Goal: Task Accomplishment & Management: Manage account settings

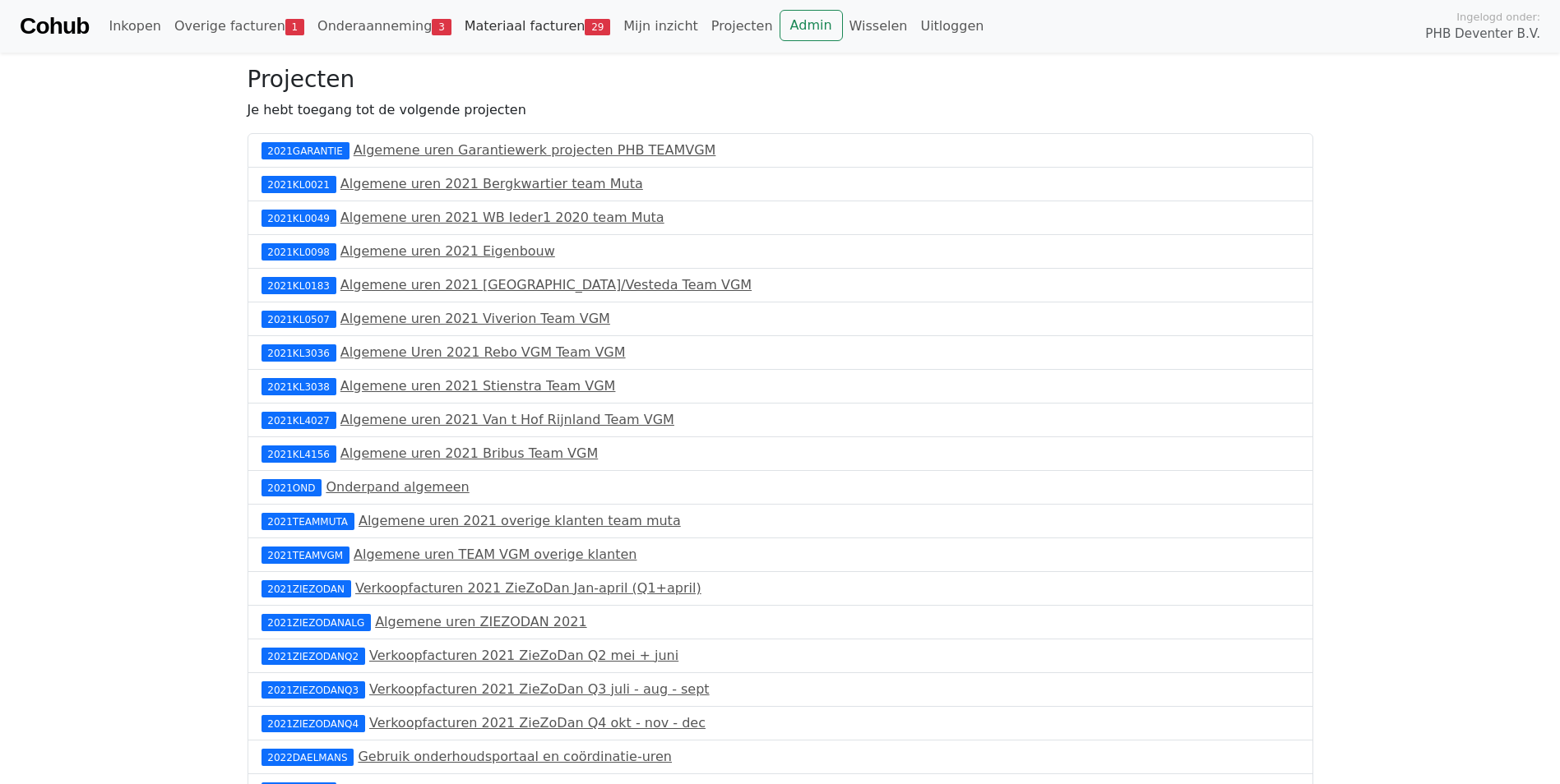
click at [466, 23] on link "Materiaal facturen 29" at bounding box center [538, 26] width 159 height 33
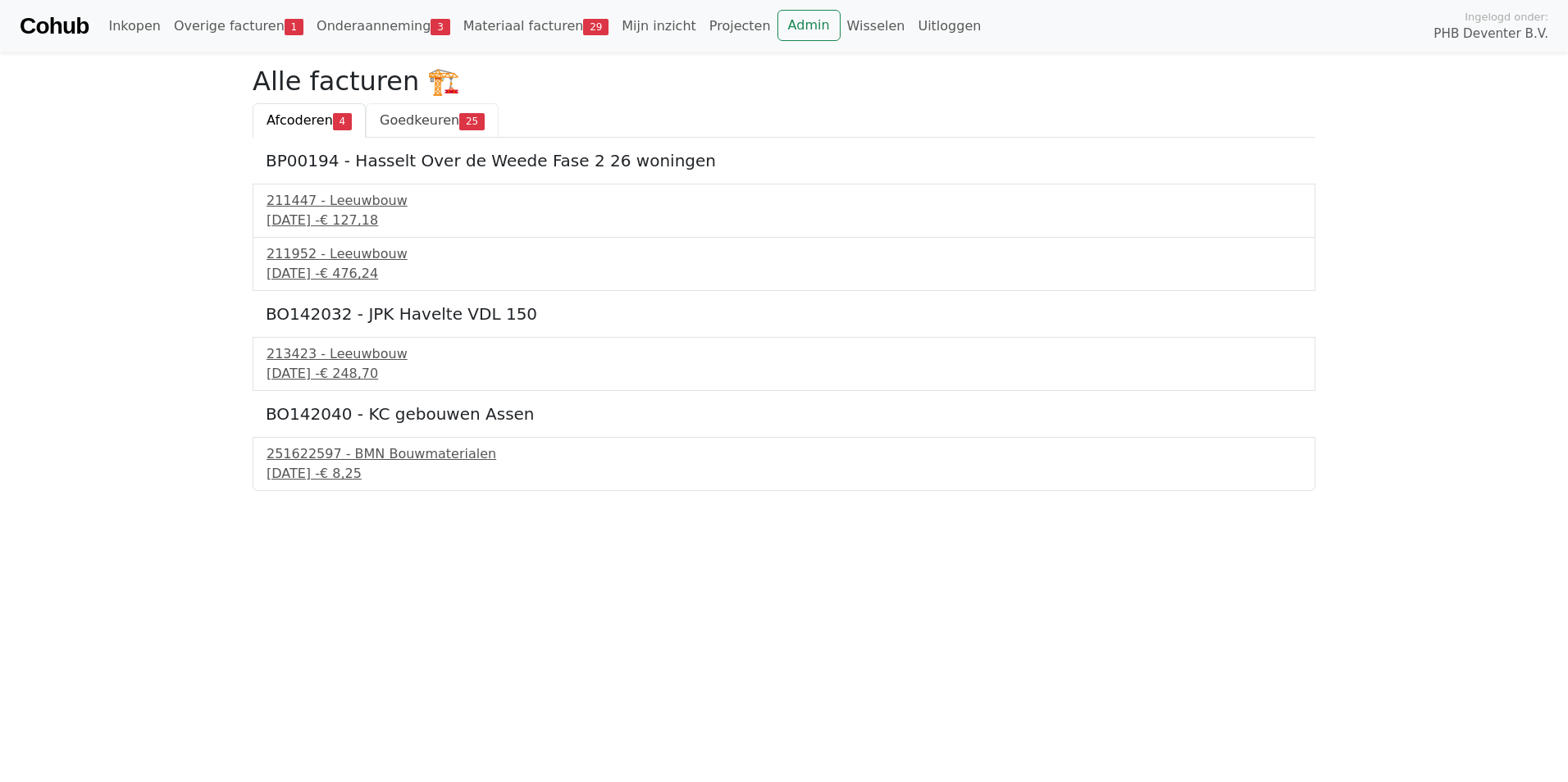
click at [424, 122] on span "Goedkeuren" at bounding box center [419, 119] width 79 height 16
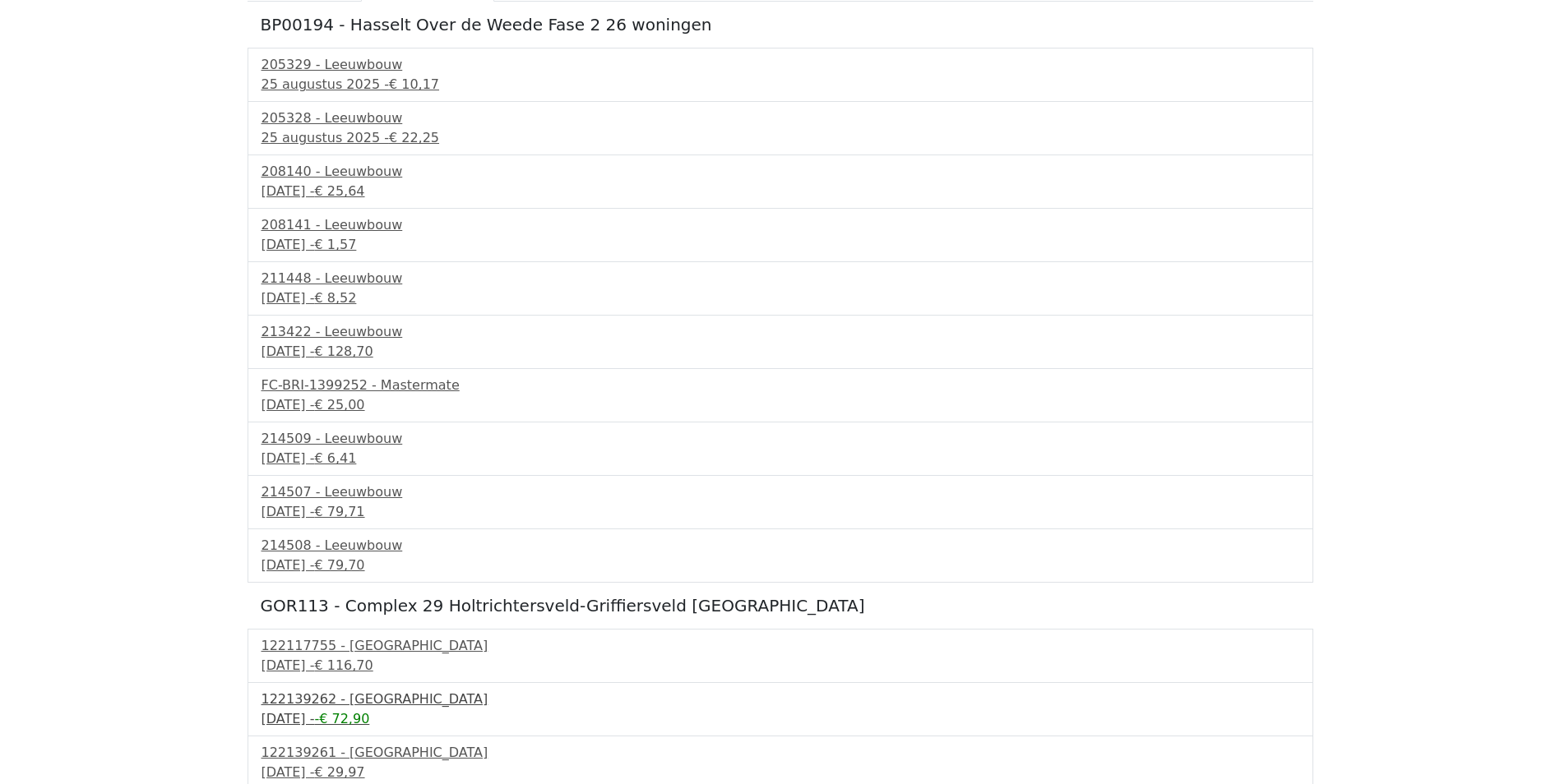
scroll to position [54, 0]
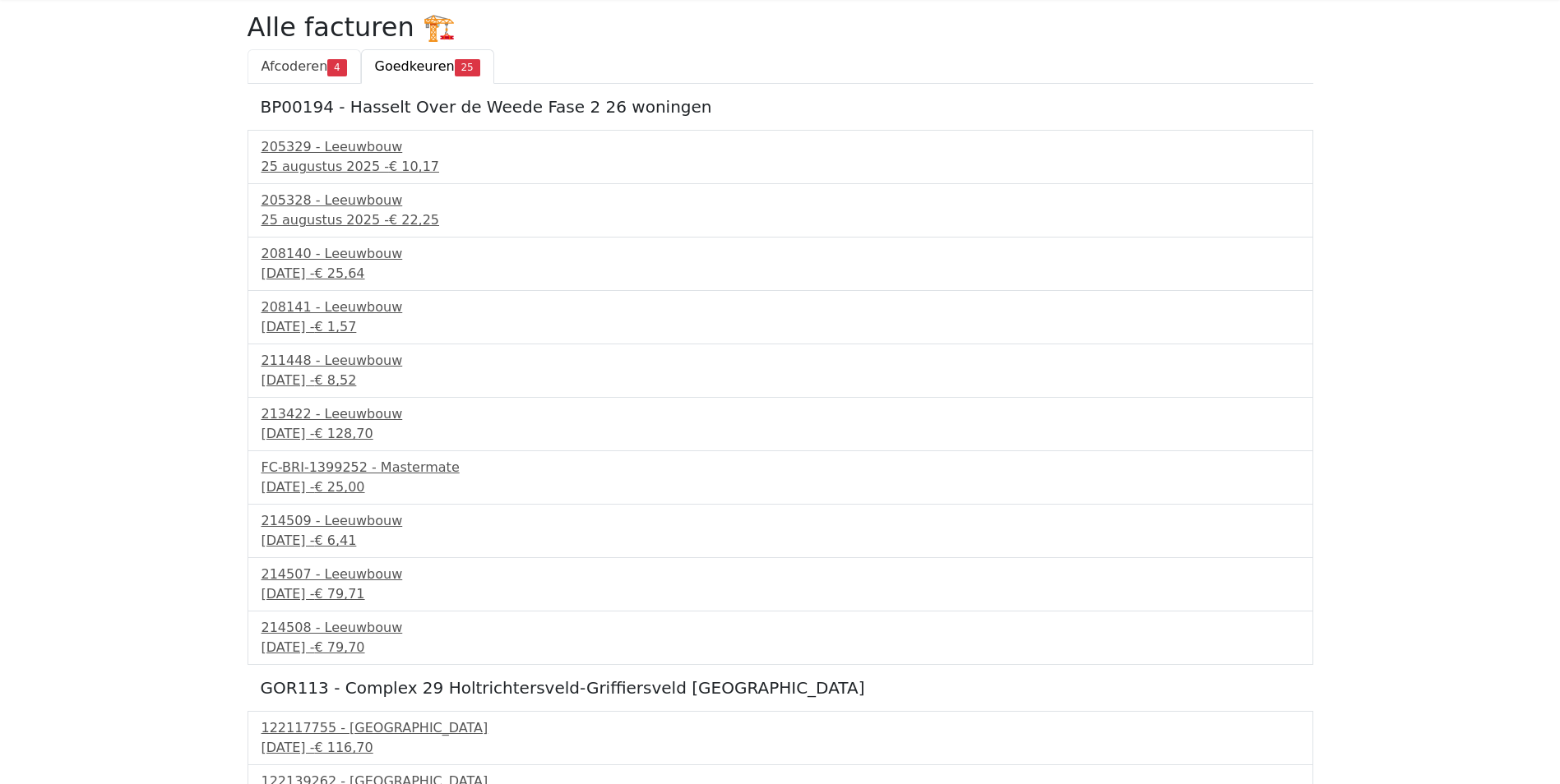
click at [310, 66] on span "Afcoderen" at bounding box center [294, 66] width 66 height 16
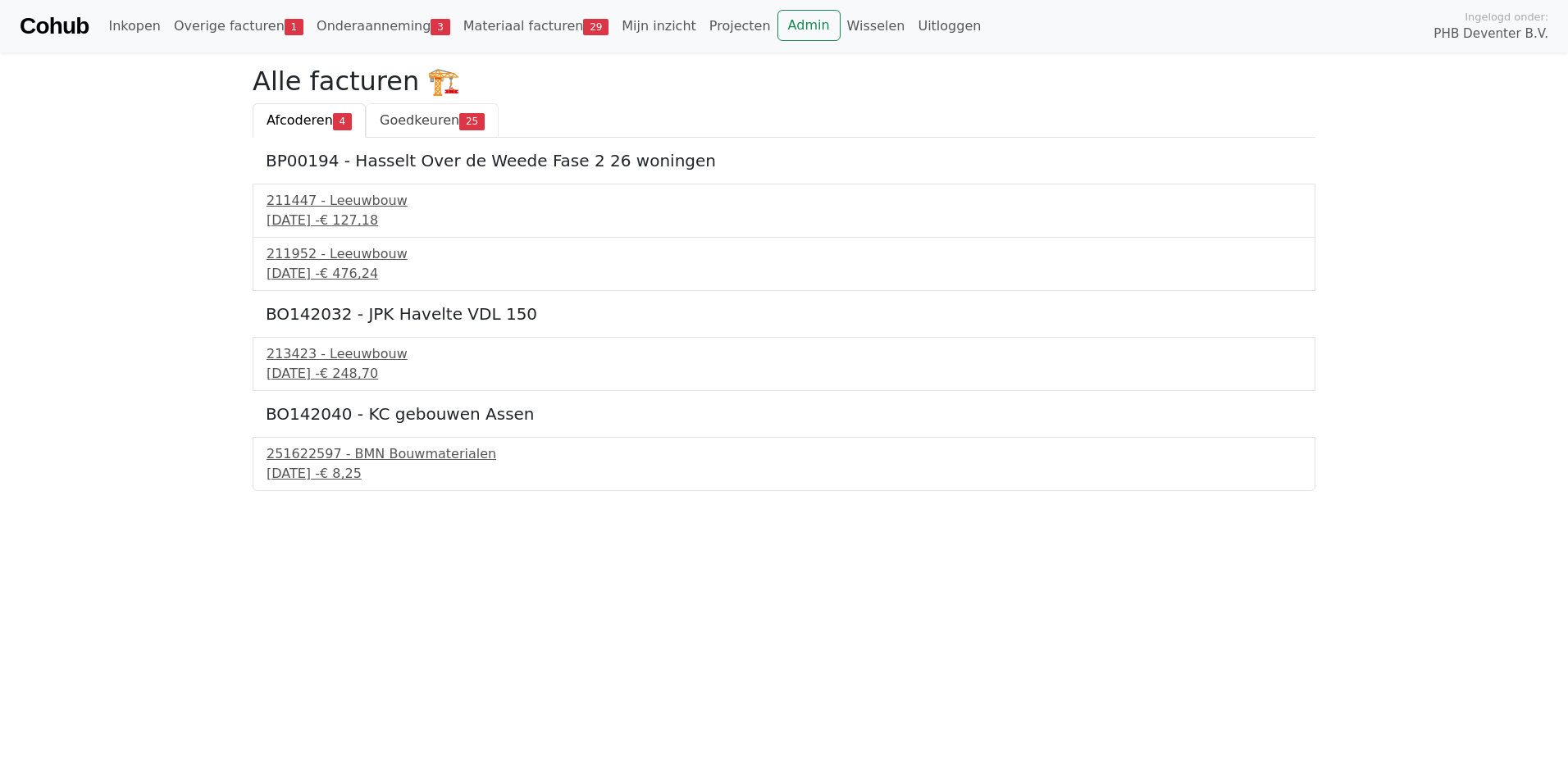
click at [411, 120] on span "Goedkeuren" at bounding box center [419, 119] width 79 height 16
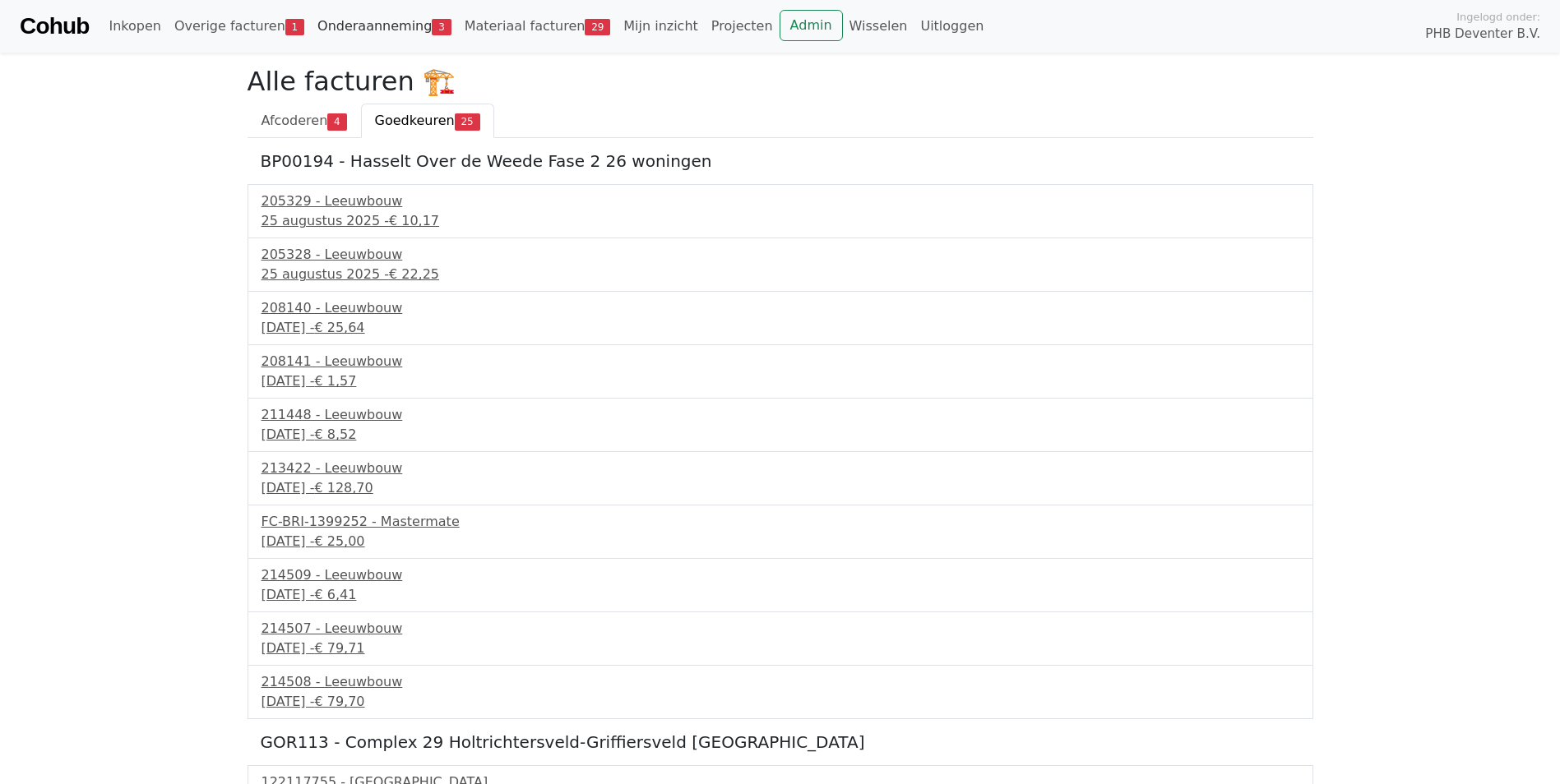
click at [344, 26] on link "Onderaanneming 3" at bounding box center [385, 26] width 147 height 33
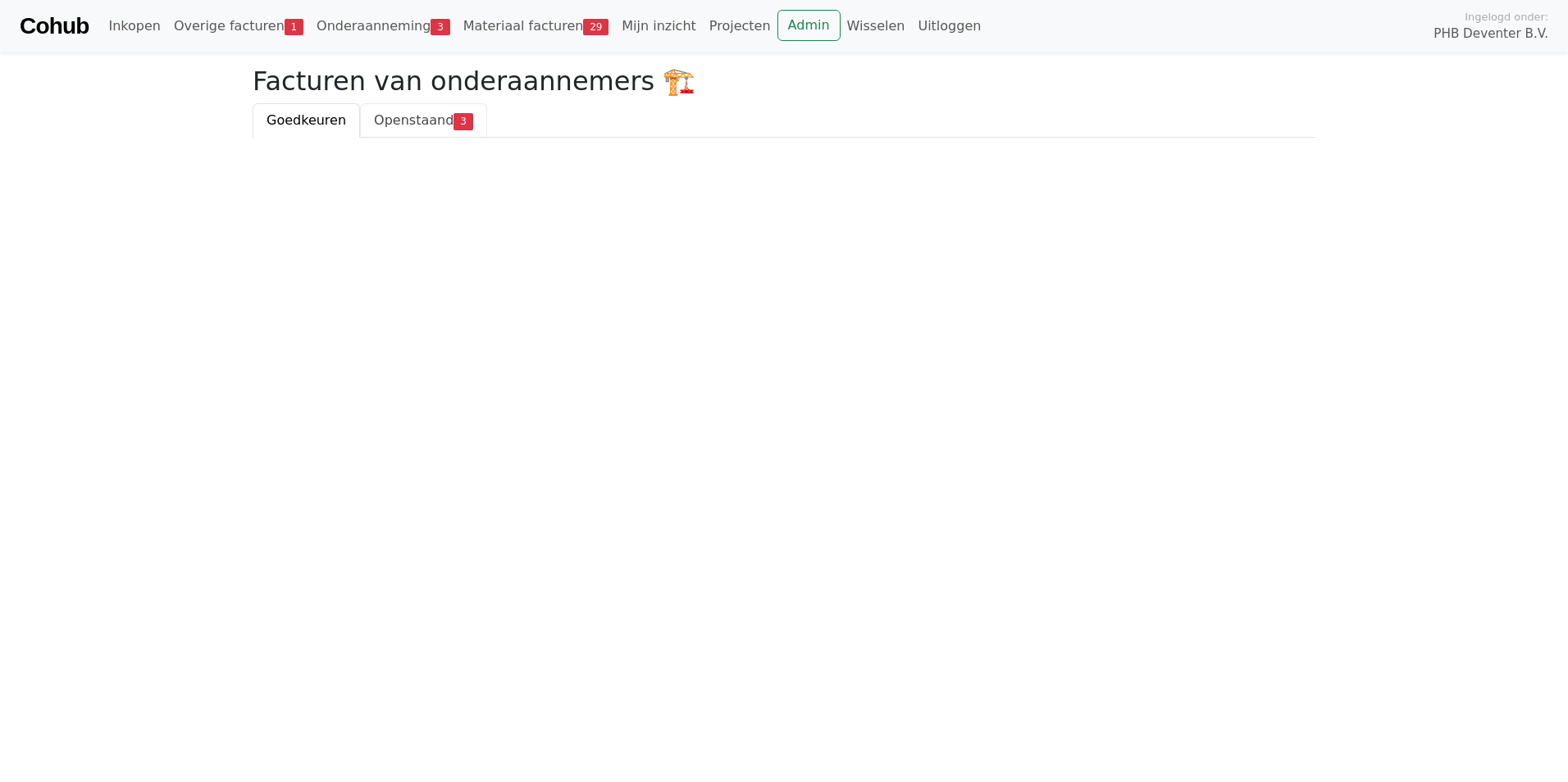
click at [398, 124] on span "Openstaand" at bounding box center [414, 119] width 79 height 16
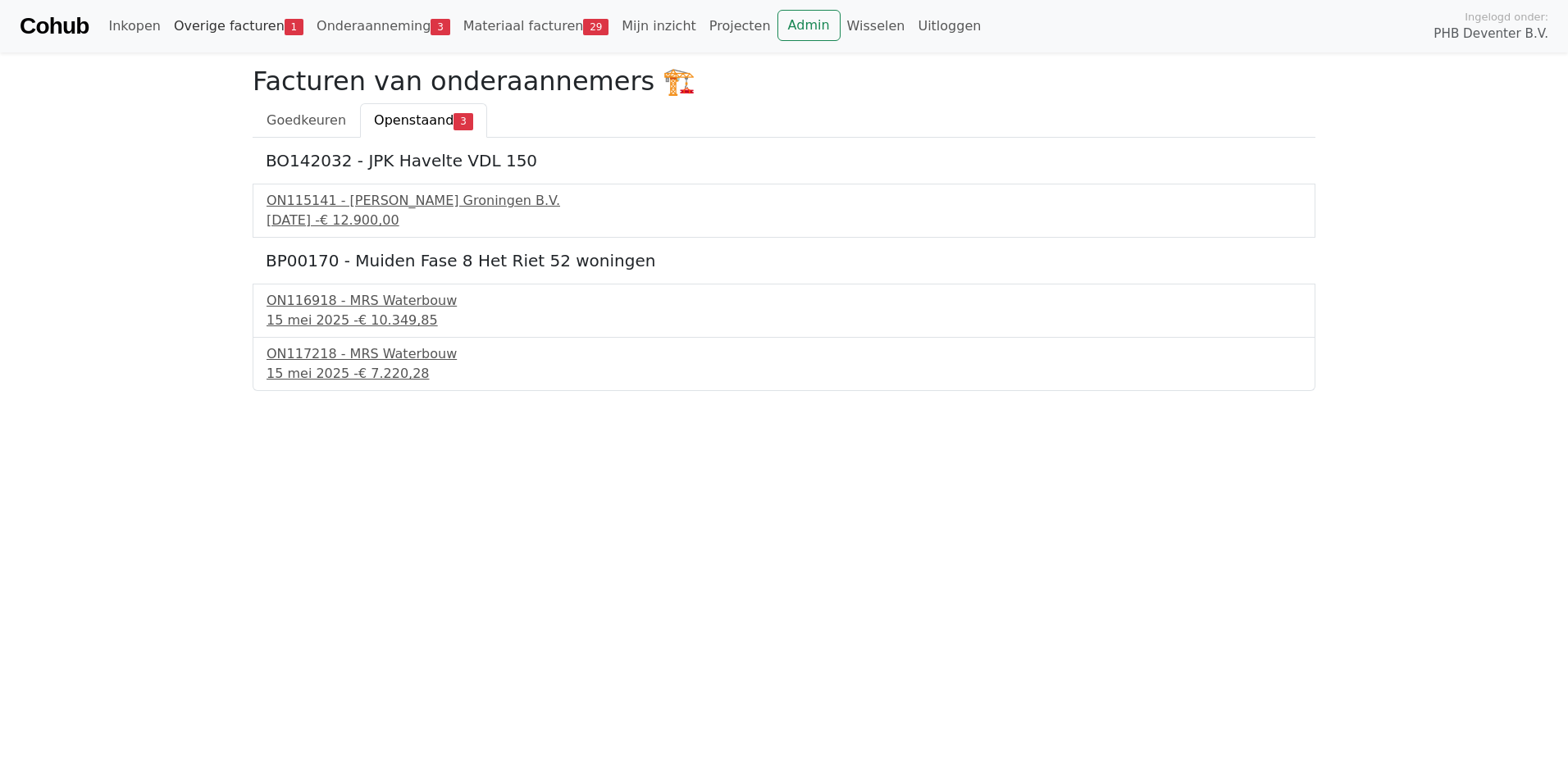
click at [234, 28] on link "Overige facturen 1" at bounding box center [238, 26] width 143 height 33
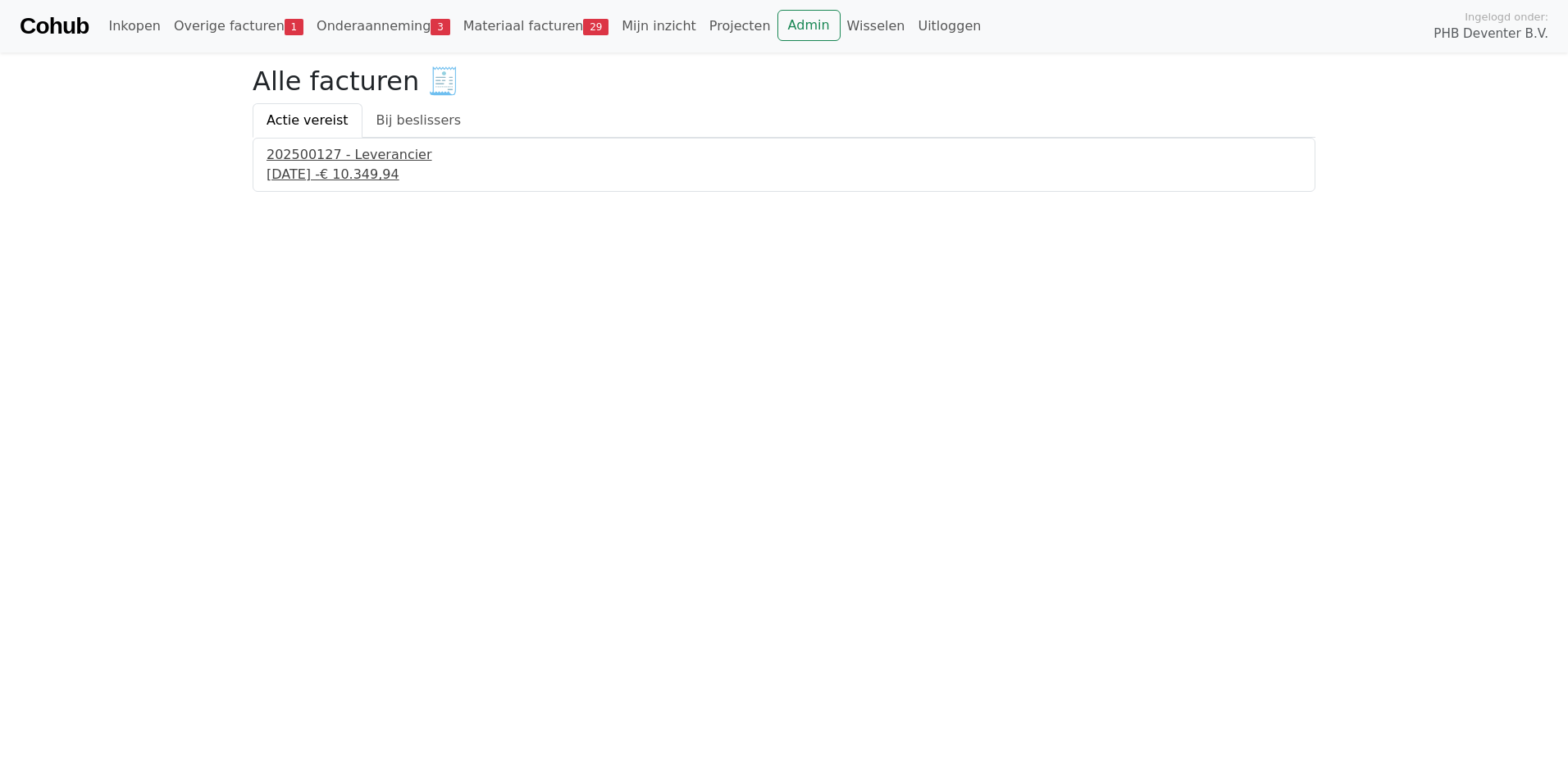
click at [332, 171] on div "17 september 2025 - € 10.349,94" at bounding box center [784, 175] width 1035 height 20
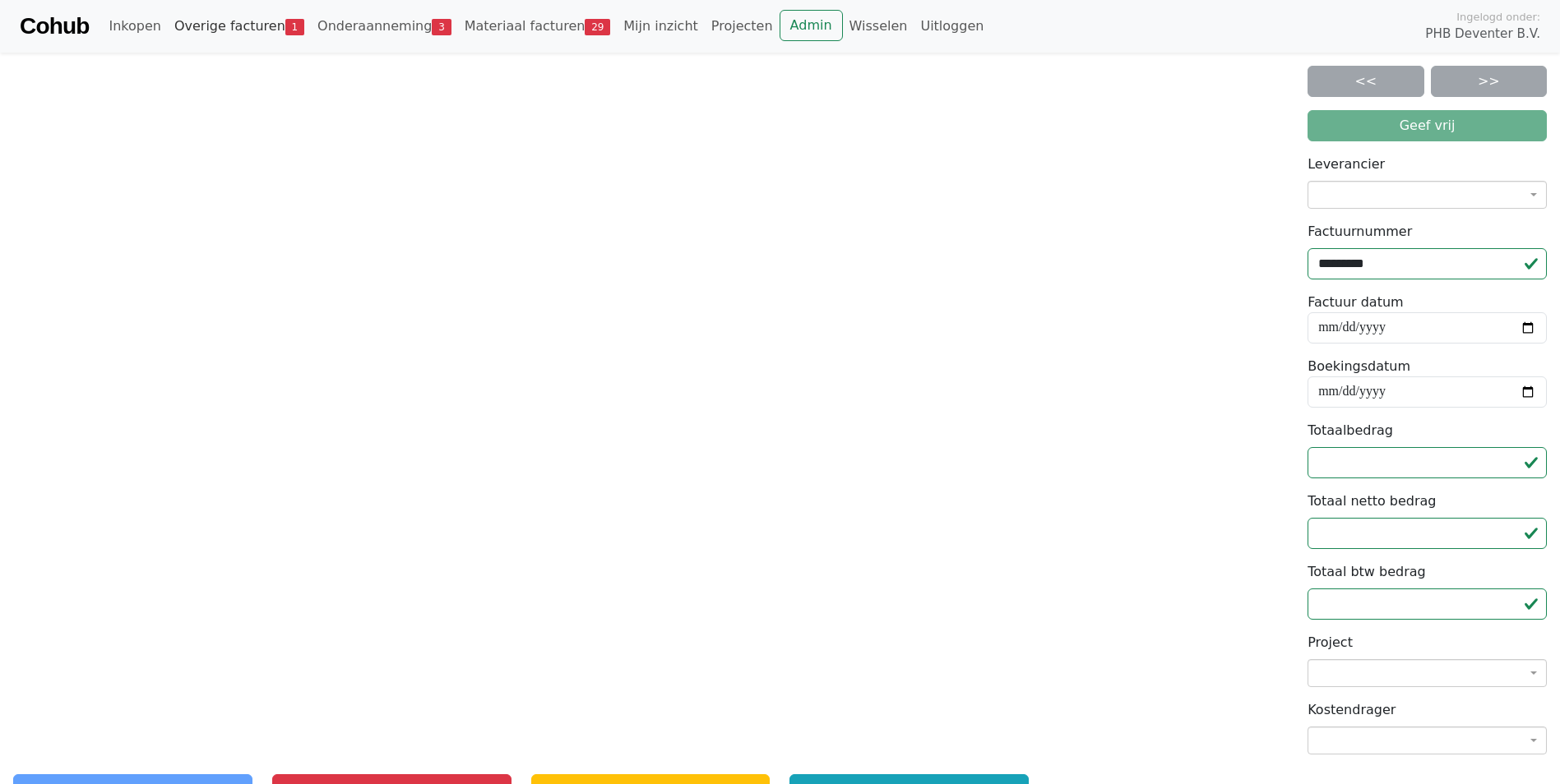
click at [227, 25] on link "Overige facturen 1" at bounding box center [239, 26] width 143 height 33
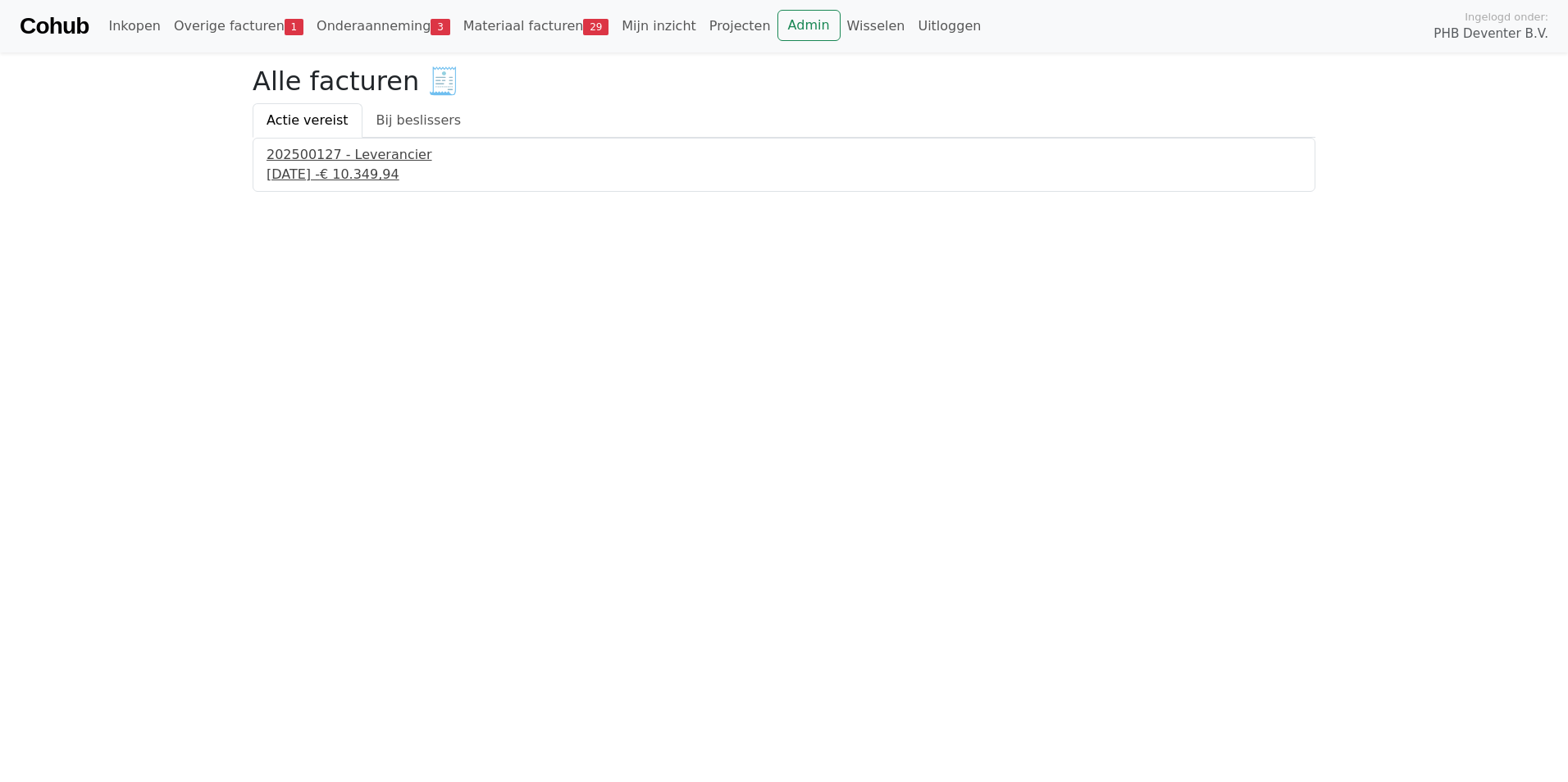
click at [339, 169] on div "17 september 2025 - € 10.349,94" at bounding box center [784, 175] width 1035 height 20
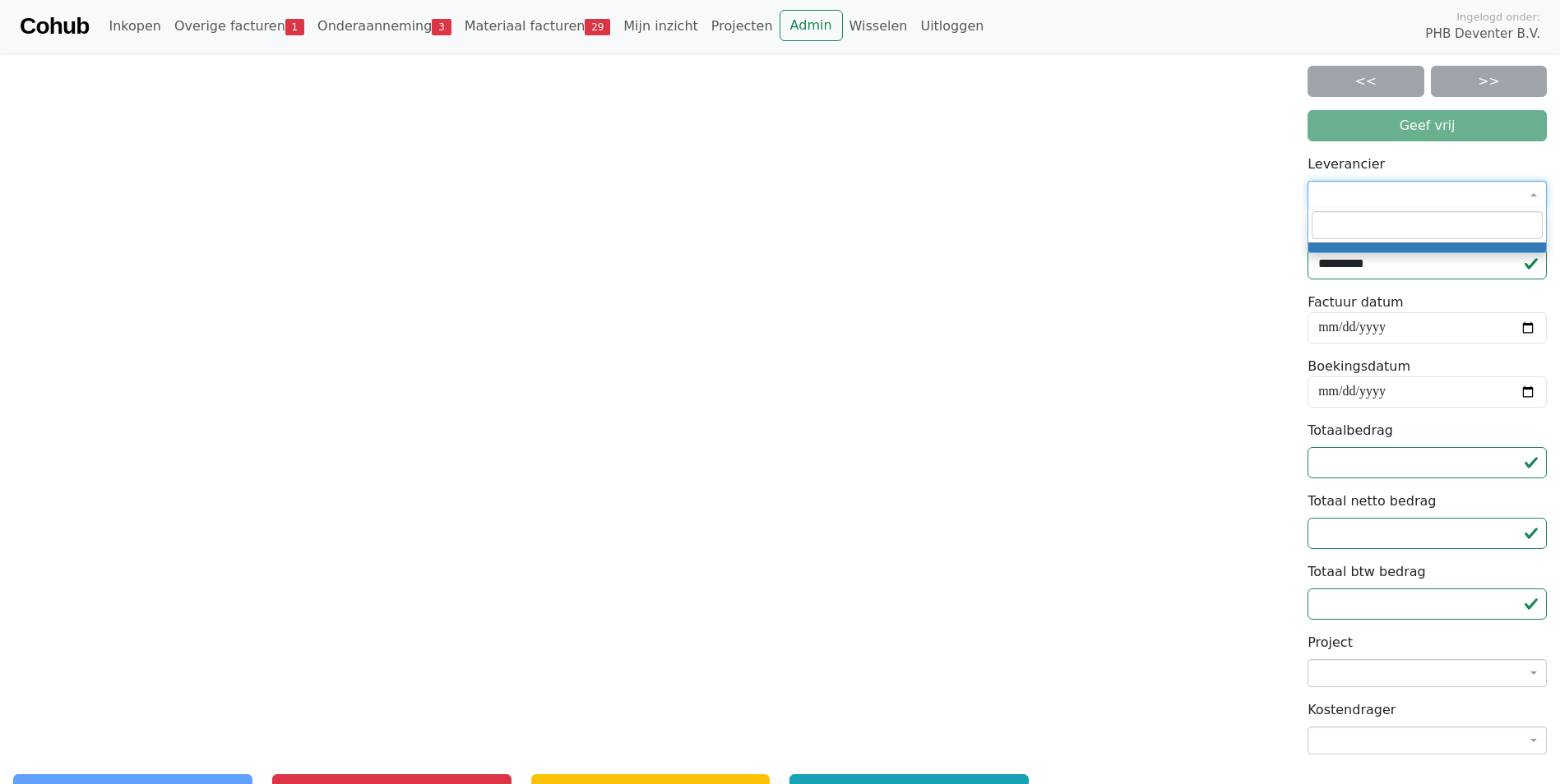
click at [1532, 196] on b at bounding box center [1533, 195] width 7 height 3
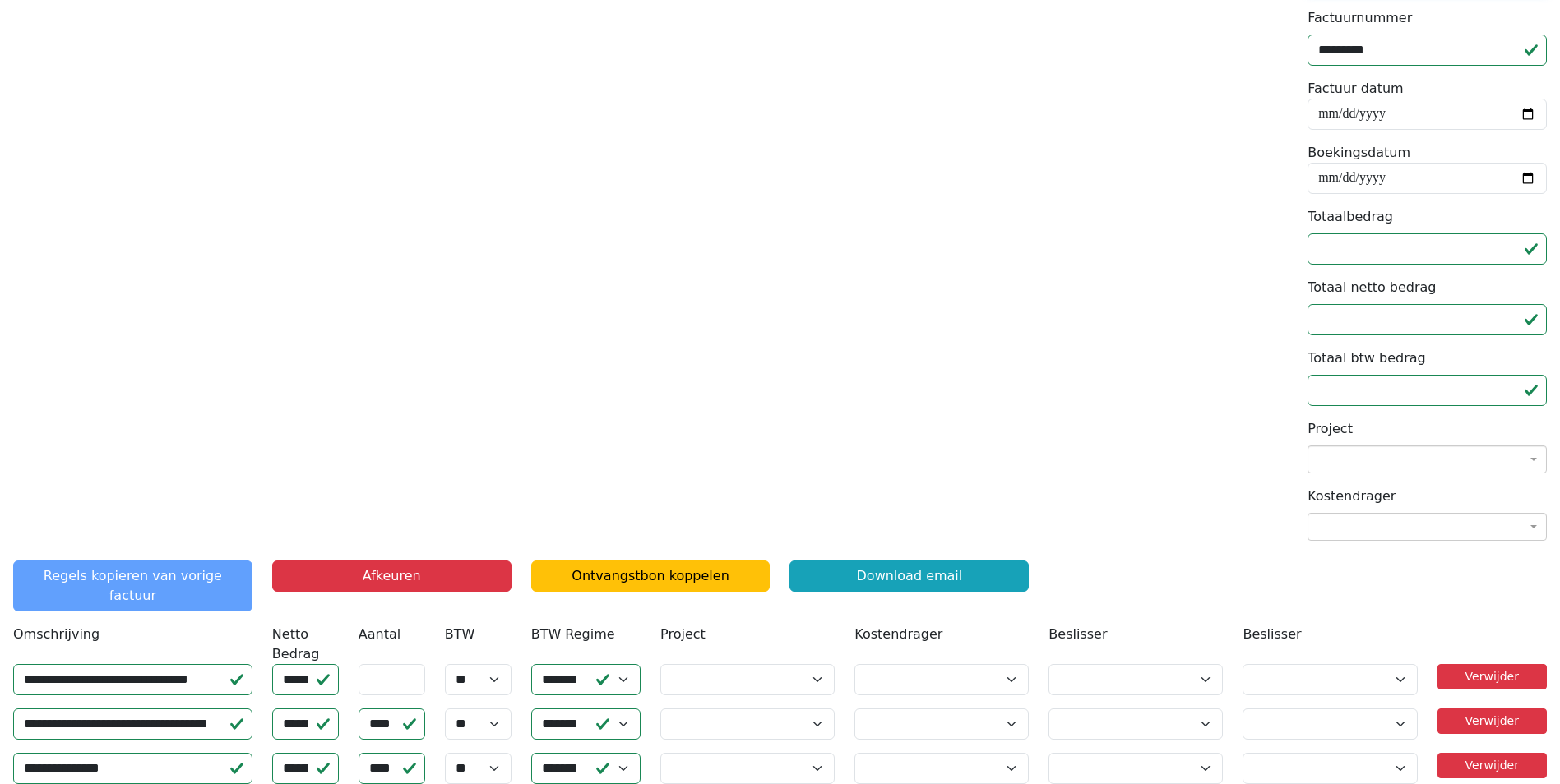
scroll to position [246, 0]
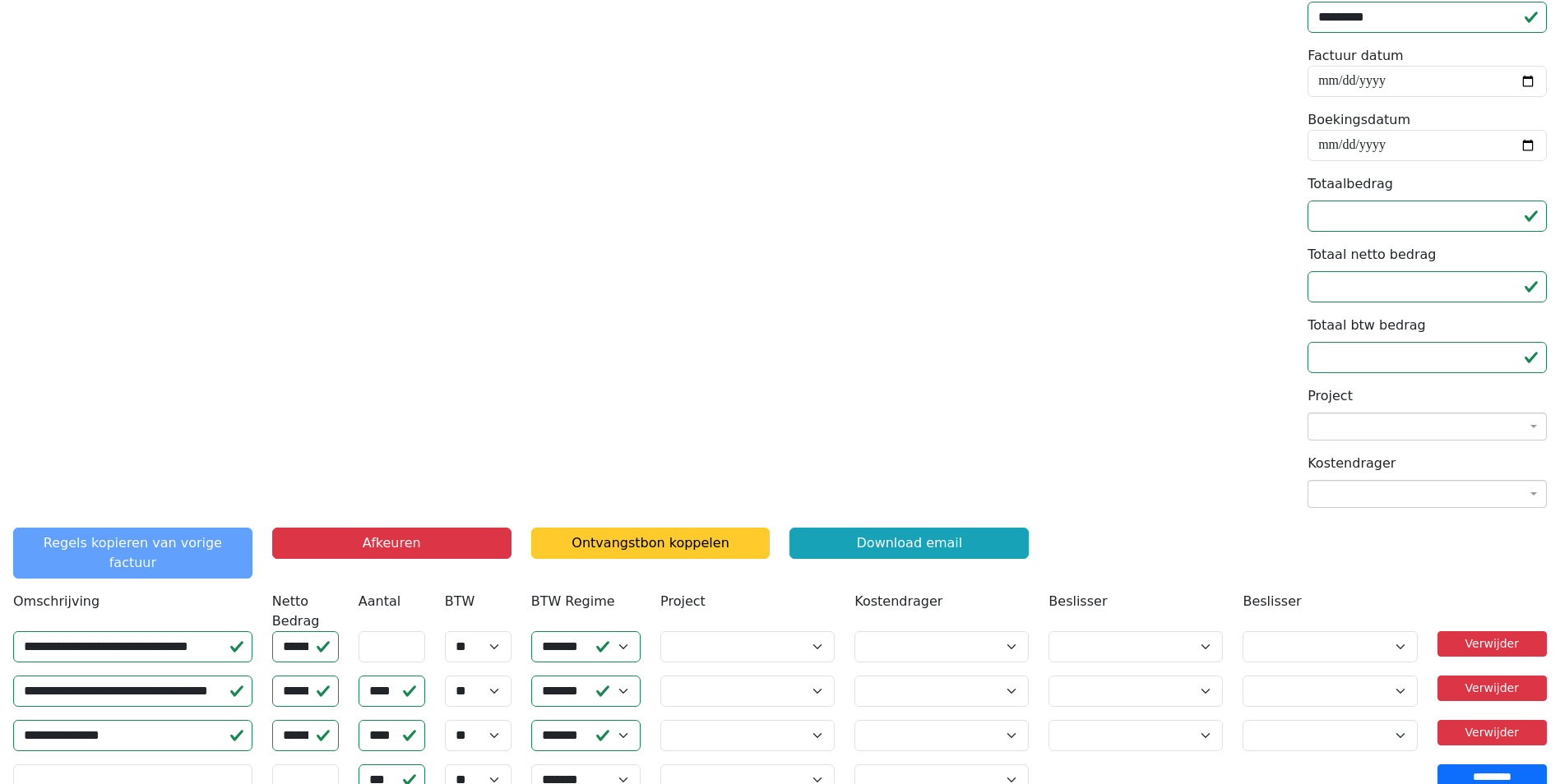
click at [695, 545] on link "Ontvangstbon koppelen" at bounding box center [651, 543] width 240 height 31
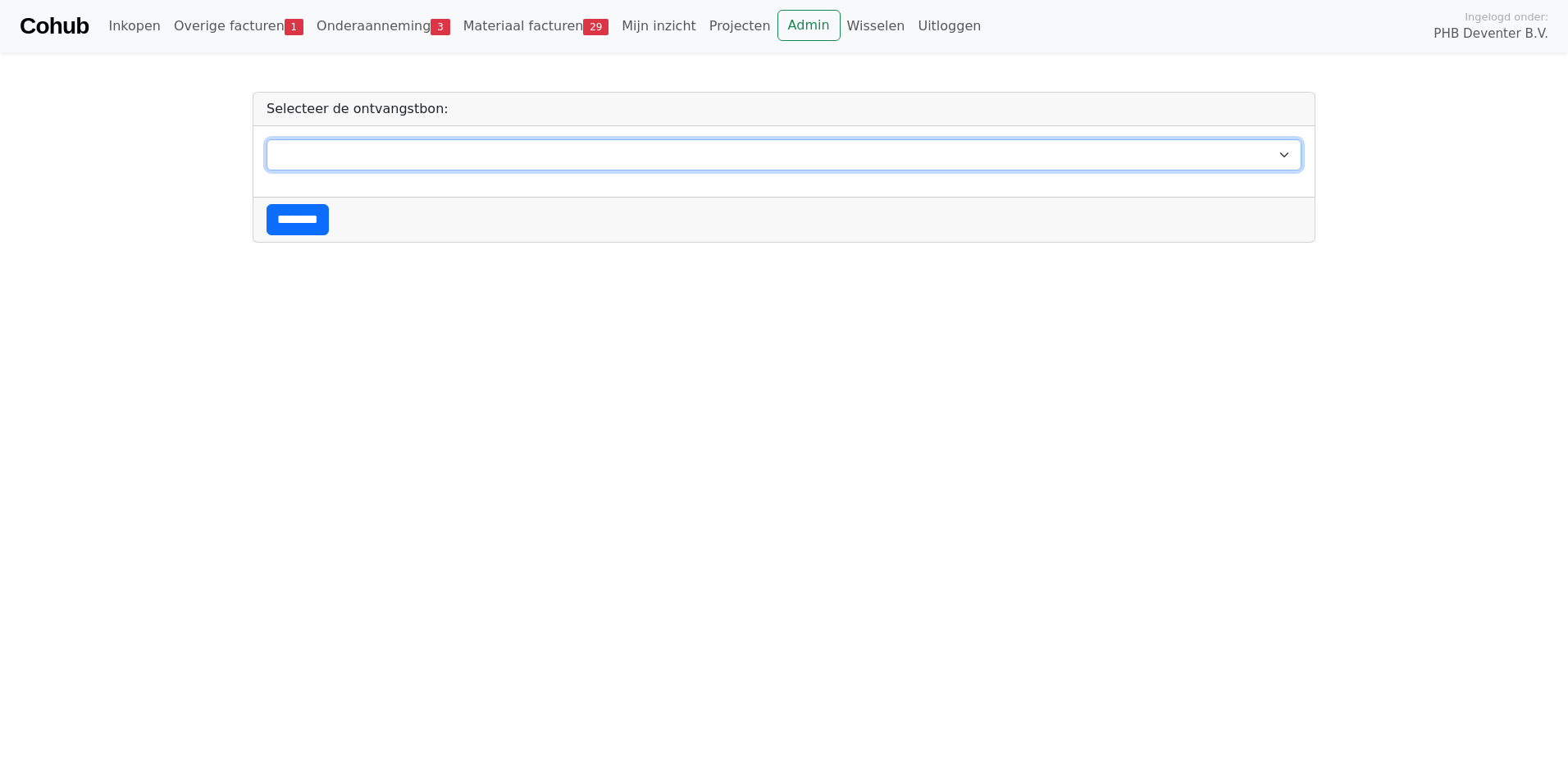
click at [1276, 156] on select "**********" at bounding box center [784, 155] width 1035 height 31
select select "********"
click at [266, 140] on select "**********" at bounding box center [784, 155] width 1035 height 31
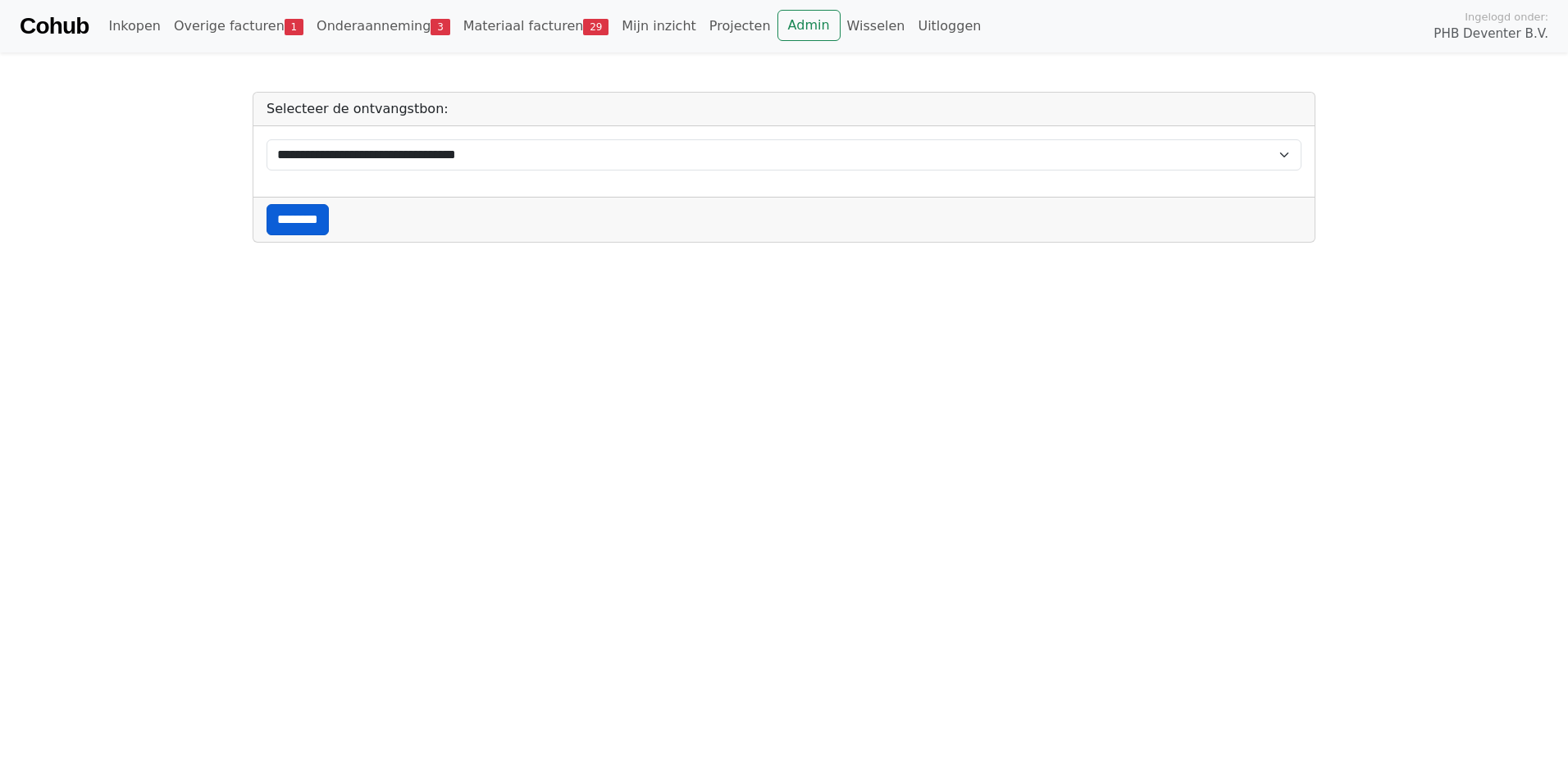
click at [306, 217] on input "********" at bounding box center [297, 219] width 63 height 31
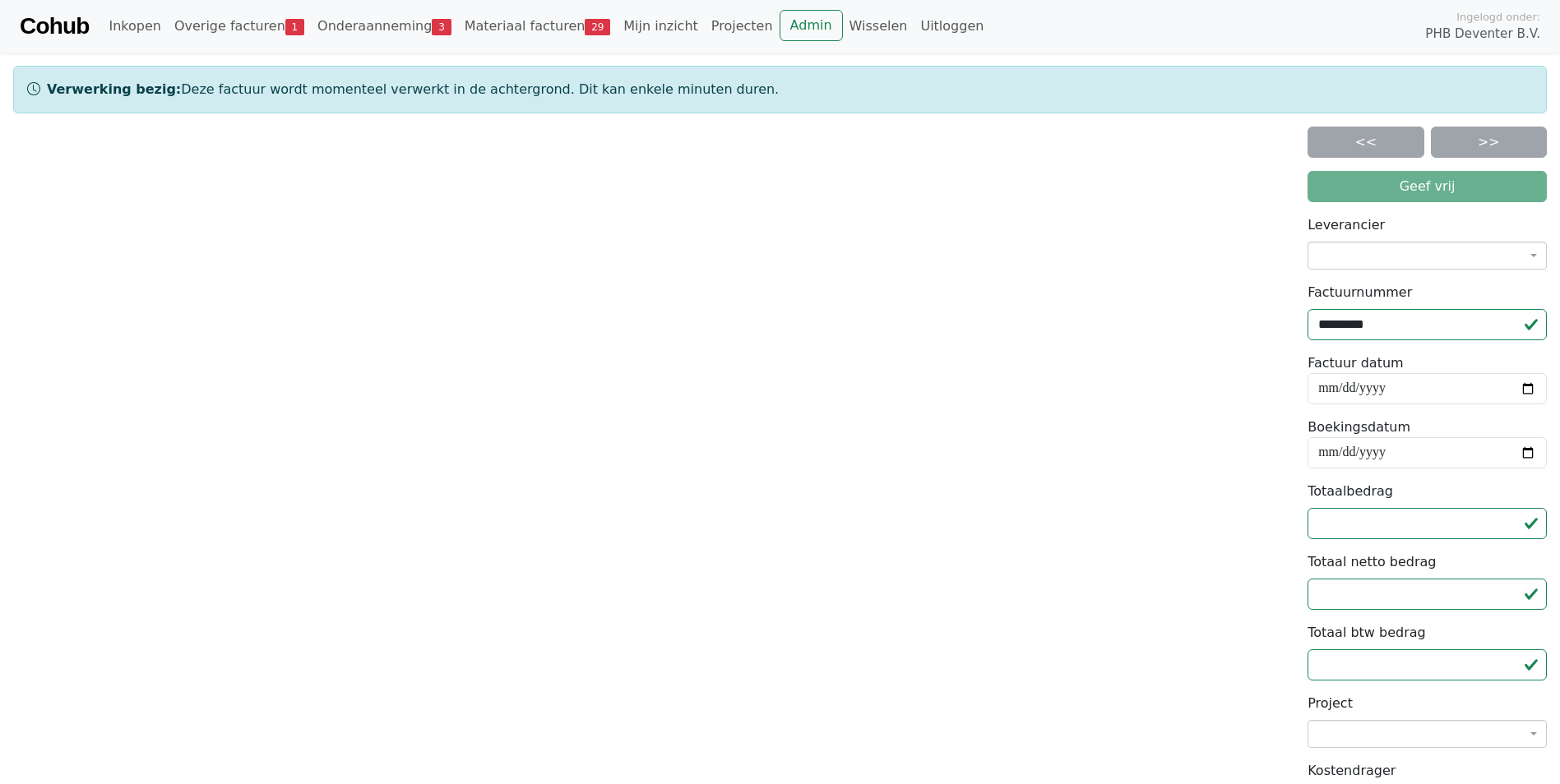
click at [1403, 190] on form "Geef vrij" at bounding box center [1427, 186] width 240 height 31
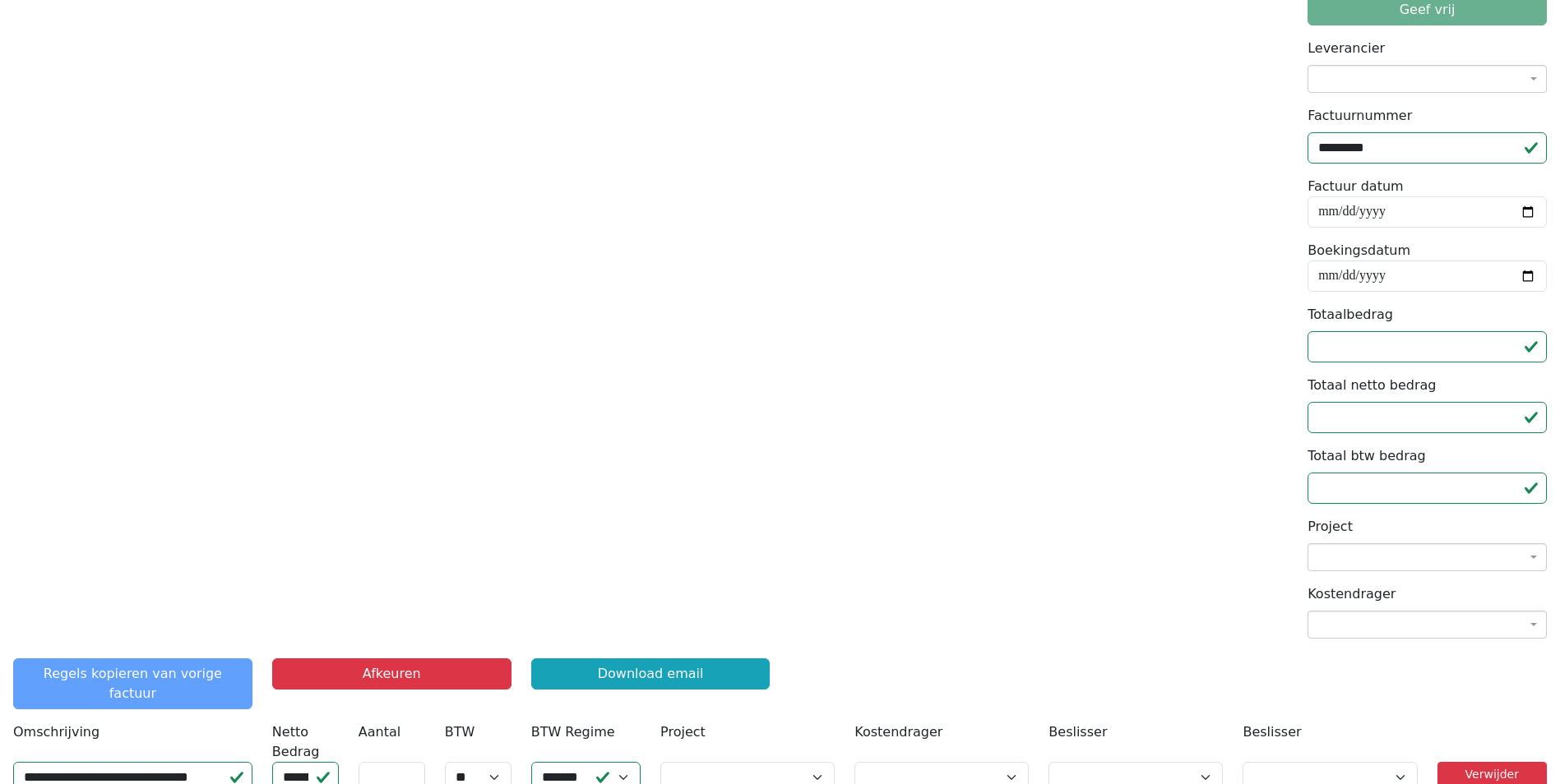
scroll to position [326, 0]
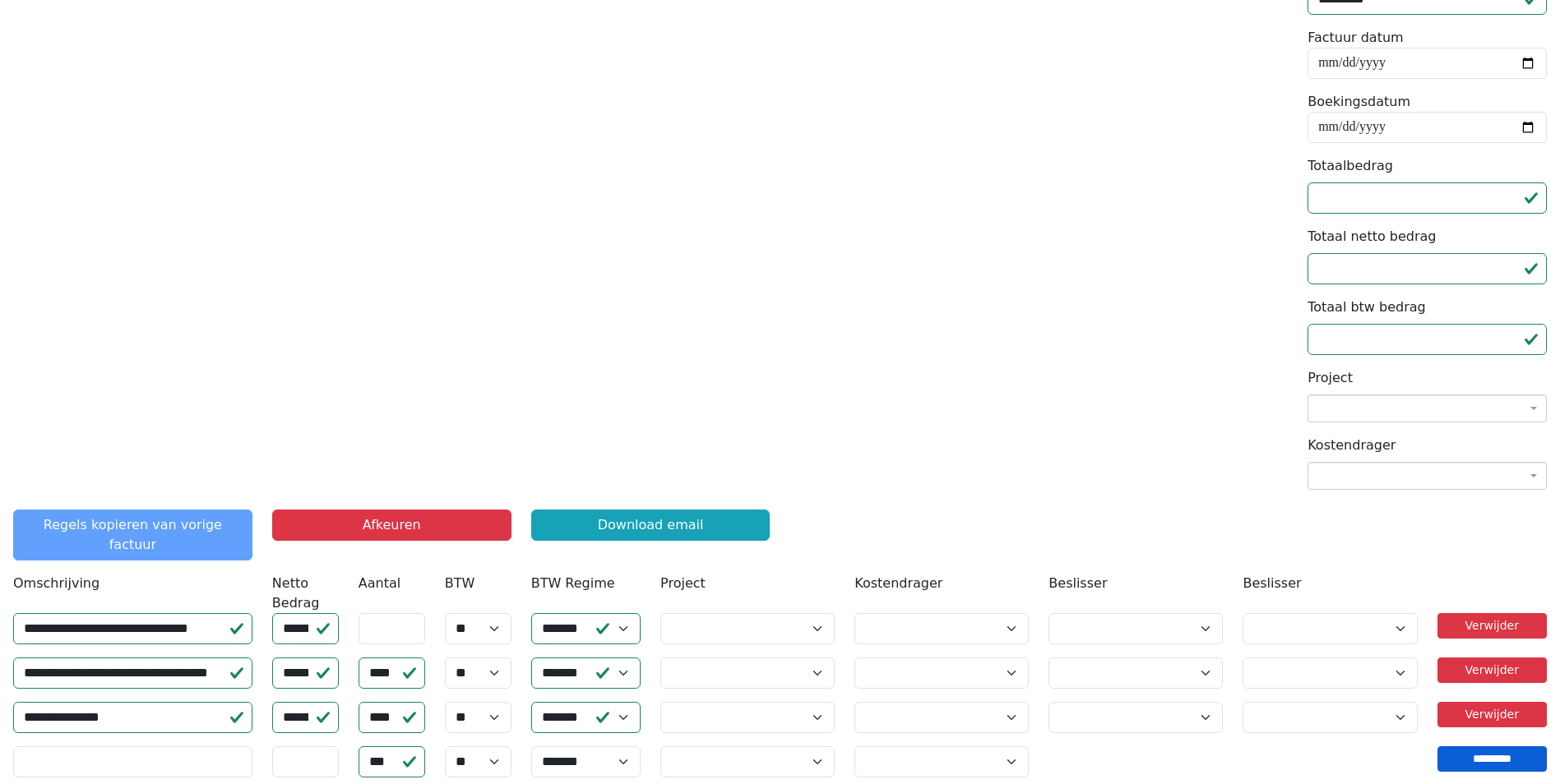
click at [1447, 746] on input "*********" at bounding box center [1492, 759] width 110 height 25
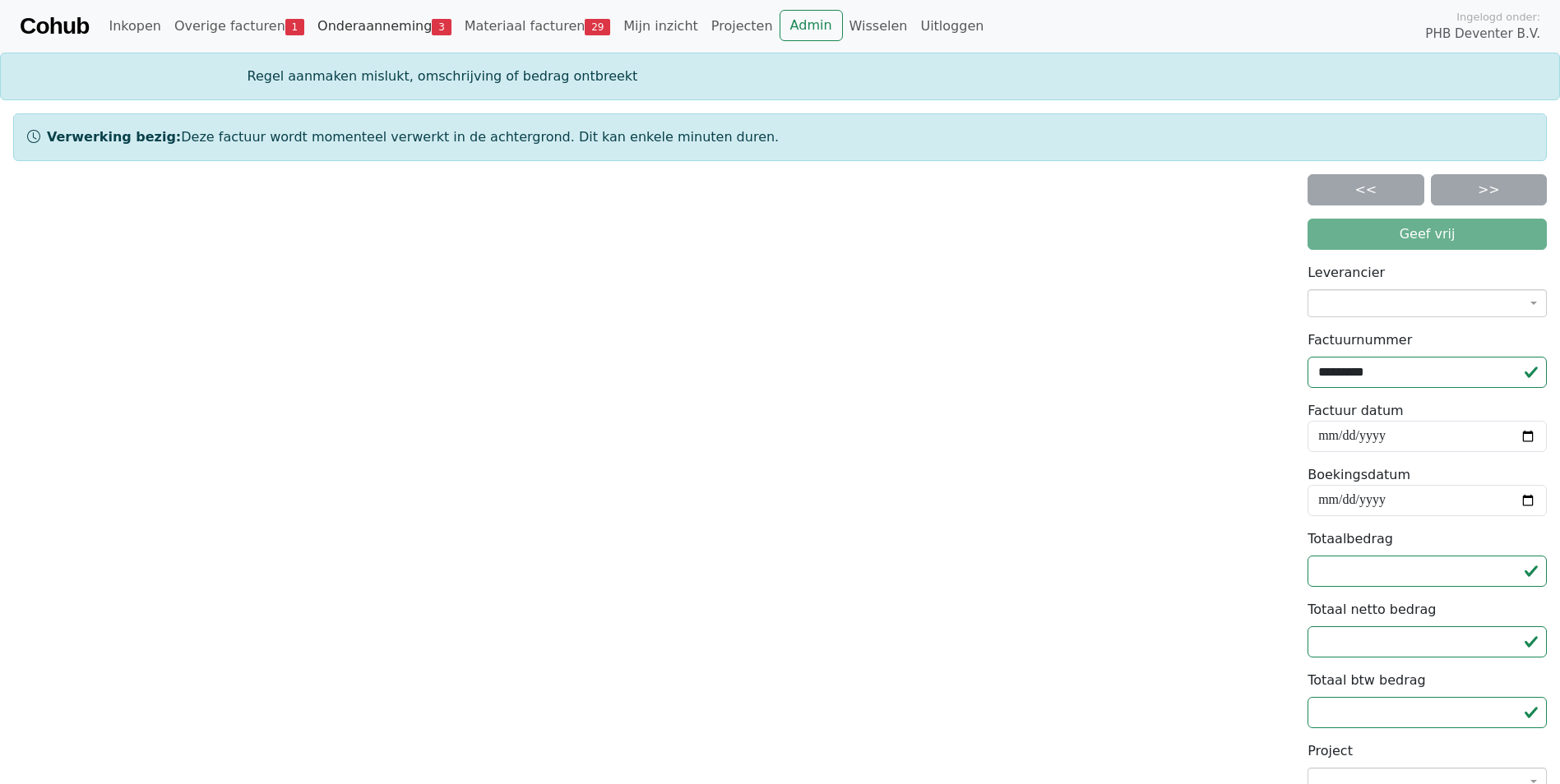
click at [333, 28] on link "Onderaanneming 3" at bounding box center [385, 26] width 147 height 33
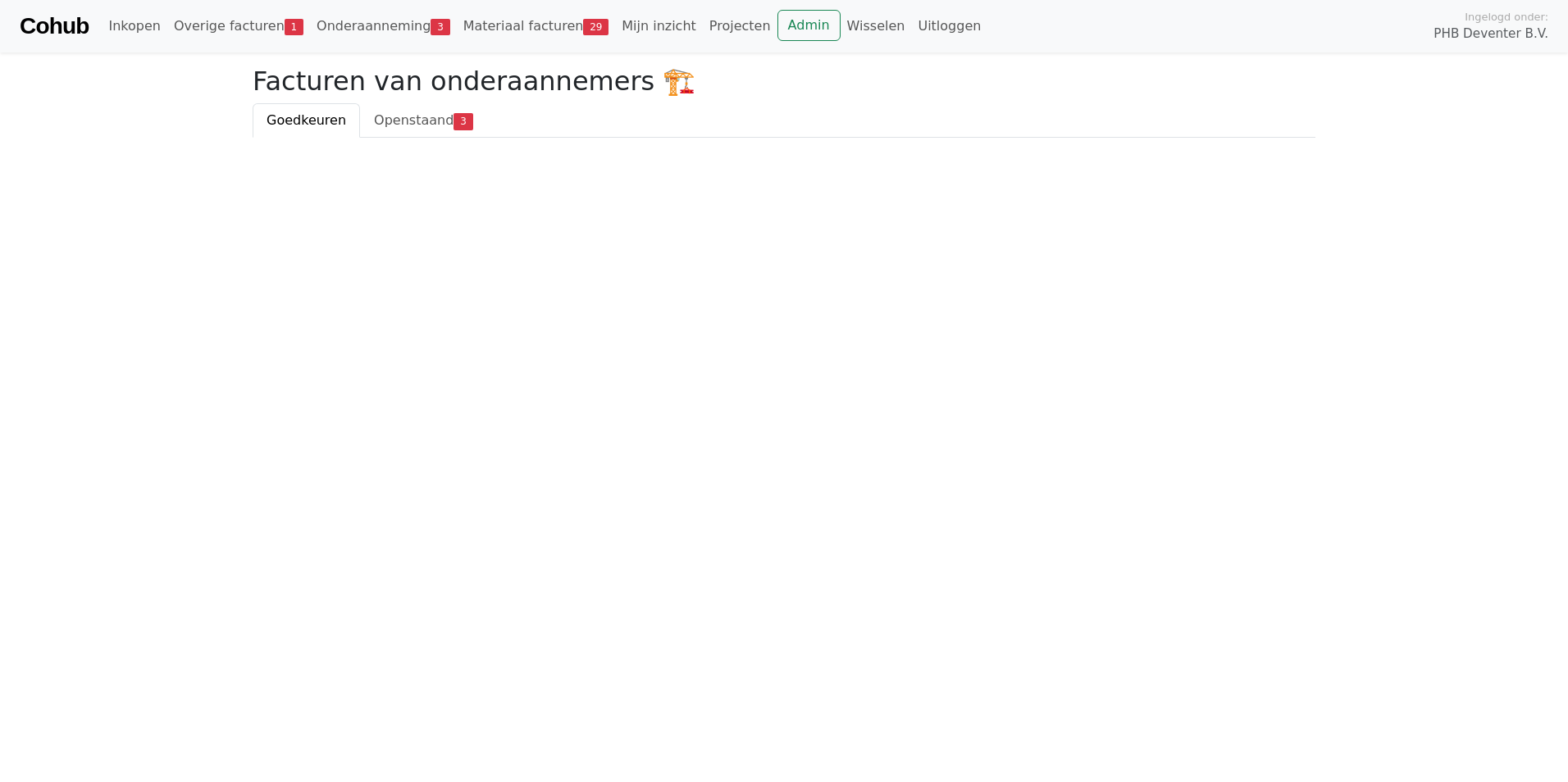
click at [298, 116] on span "Goedkeuren" at bounding box center [306, 119] width 79 height 16
click at [238, 23] on link "Overige facturen 1" at bounding box center [238, 26] width 143 height 33
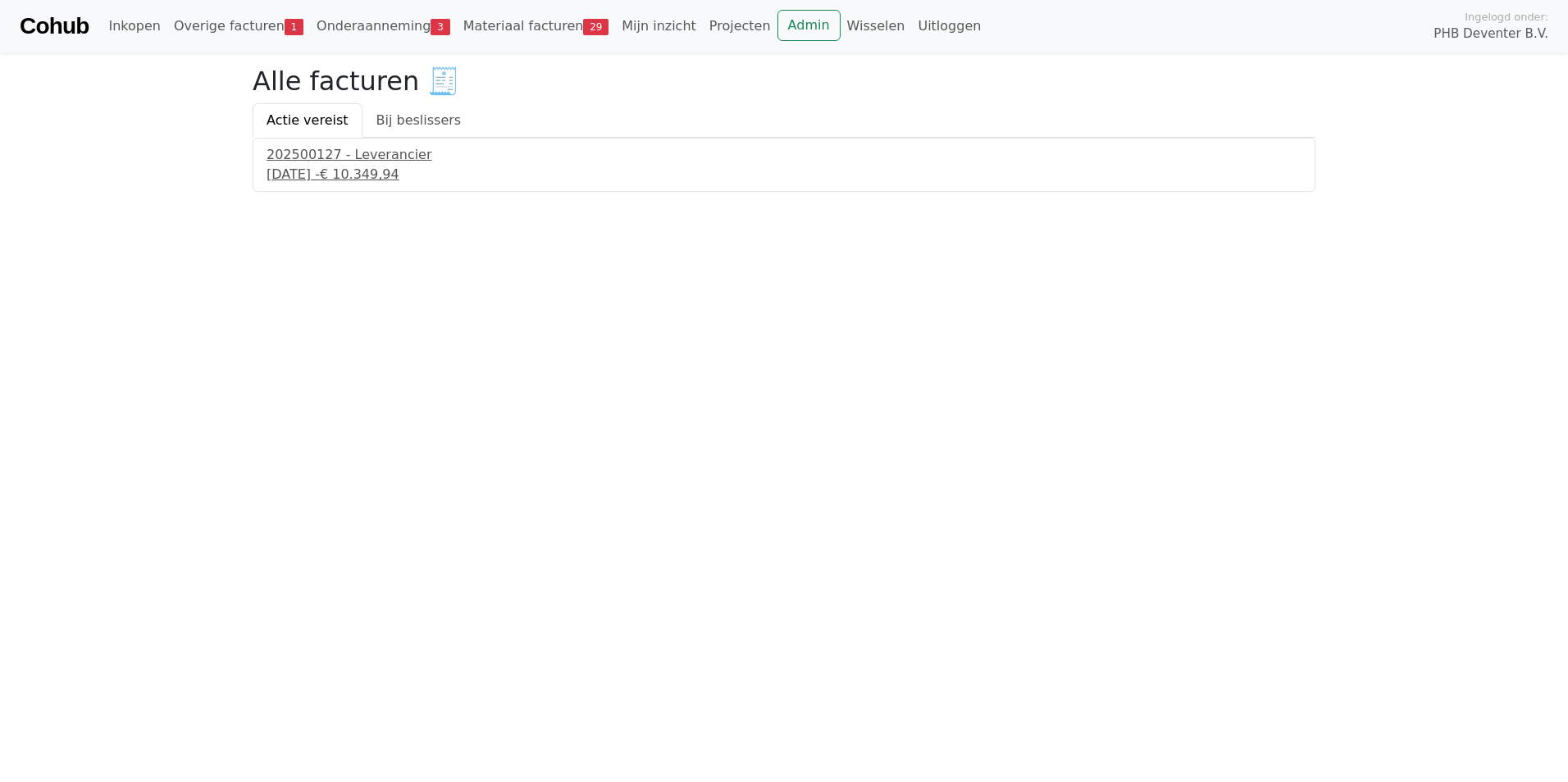
click at [340, 27] on link "Onderaanneming 3" at bounding box center [383, 26] width 147 height 33
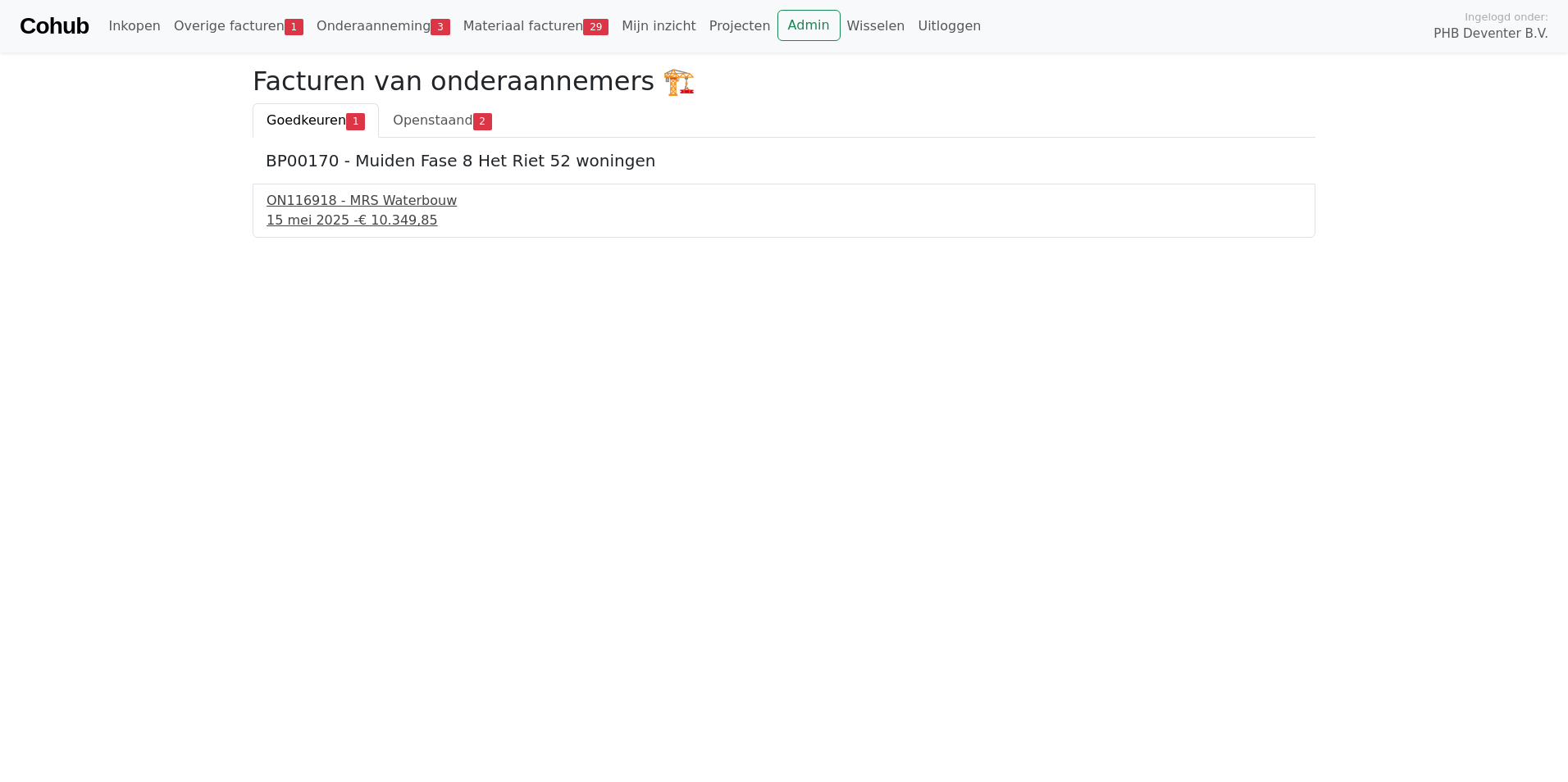
click at [332, 206] on div "ON116918 - MRS Waterbouw" at bounding box center [784, 201] width 1035 height 20
